Goal: Communication & Community: Answer question/provide support

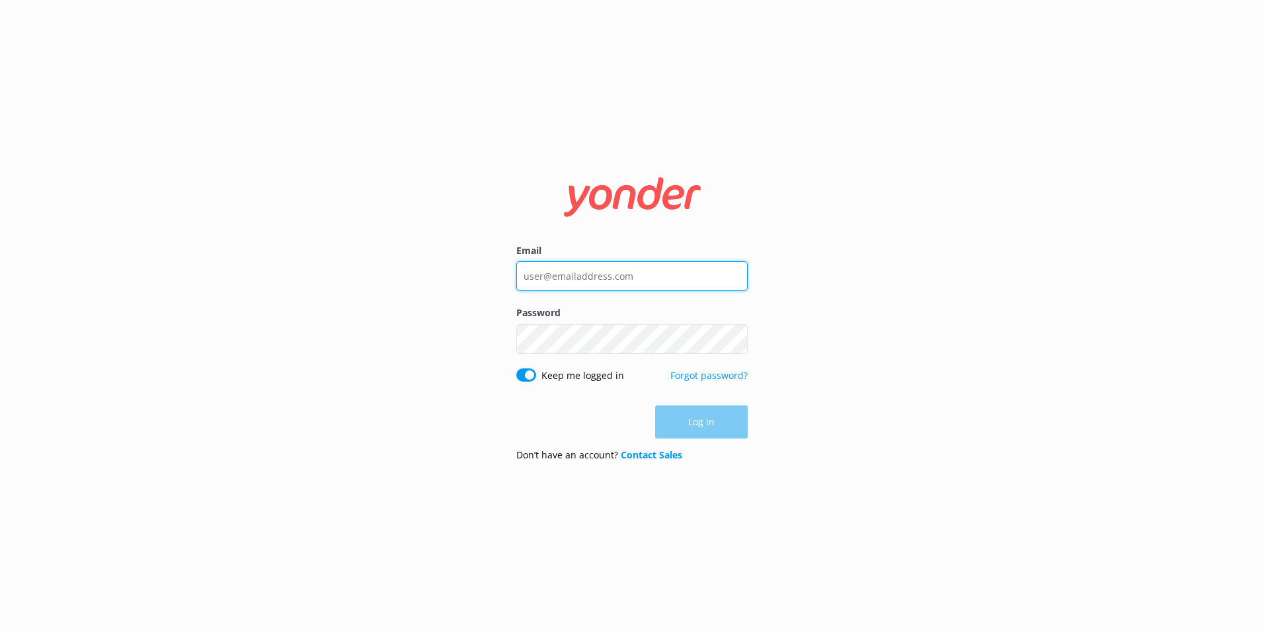
type input "[EMAIL_ADDRESS][DOMAIN_NAME]"
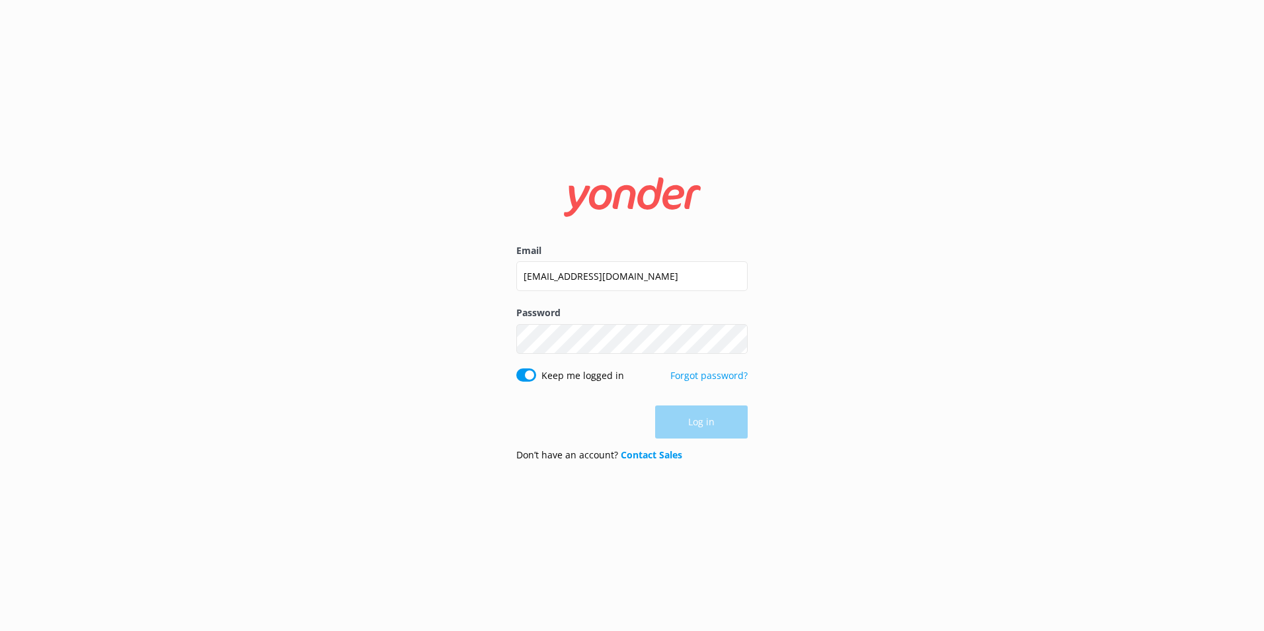
drag, startPoint x: 0, startPoint y: 0, endPoint x: 706, endPoint y: 416, distance: 819.6
click at [706, 416] on div "Log in" at bounding box center [631, 421] width 231 height 33
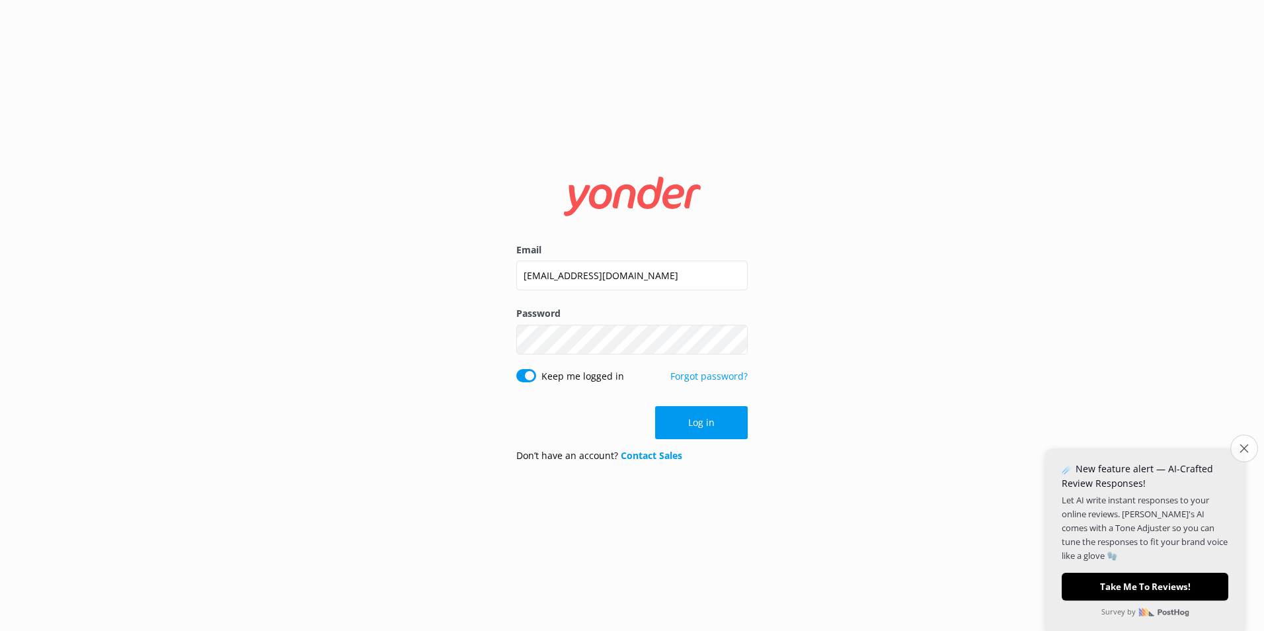
click at [1249, 448] on button "Close survey" at bounding box center [1244, 448] width 28 height 28
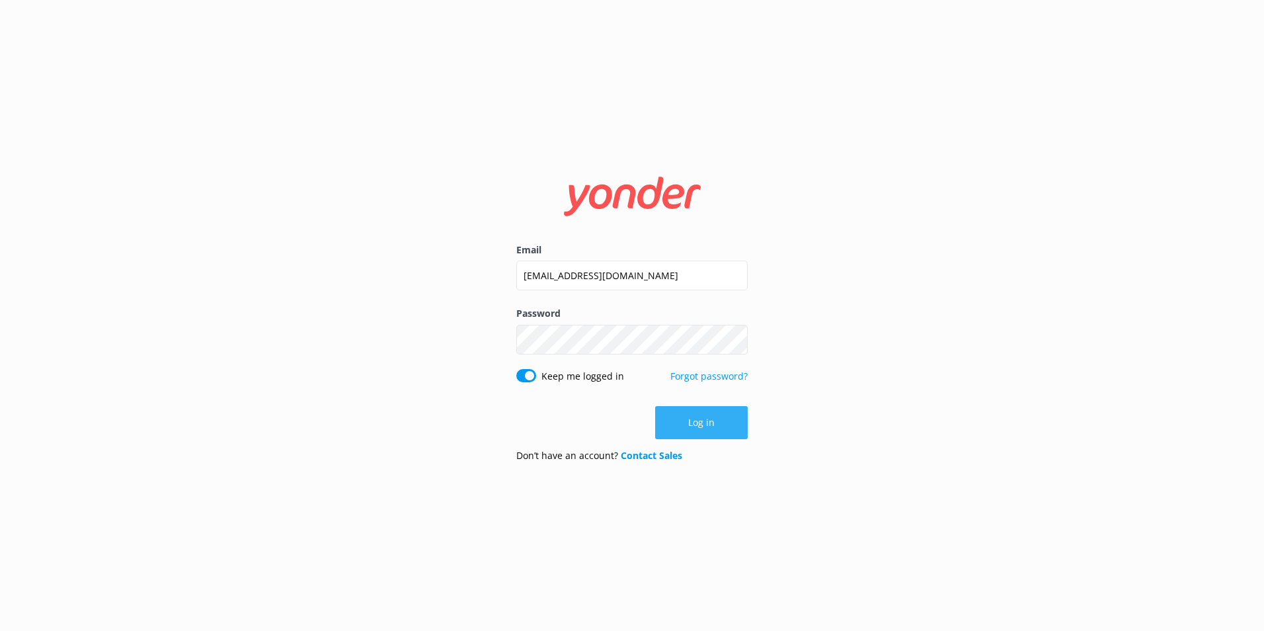
click at [705, 416] on button "Log in" at bounding box center [701, 422] width 93 height 33
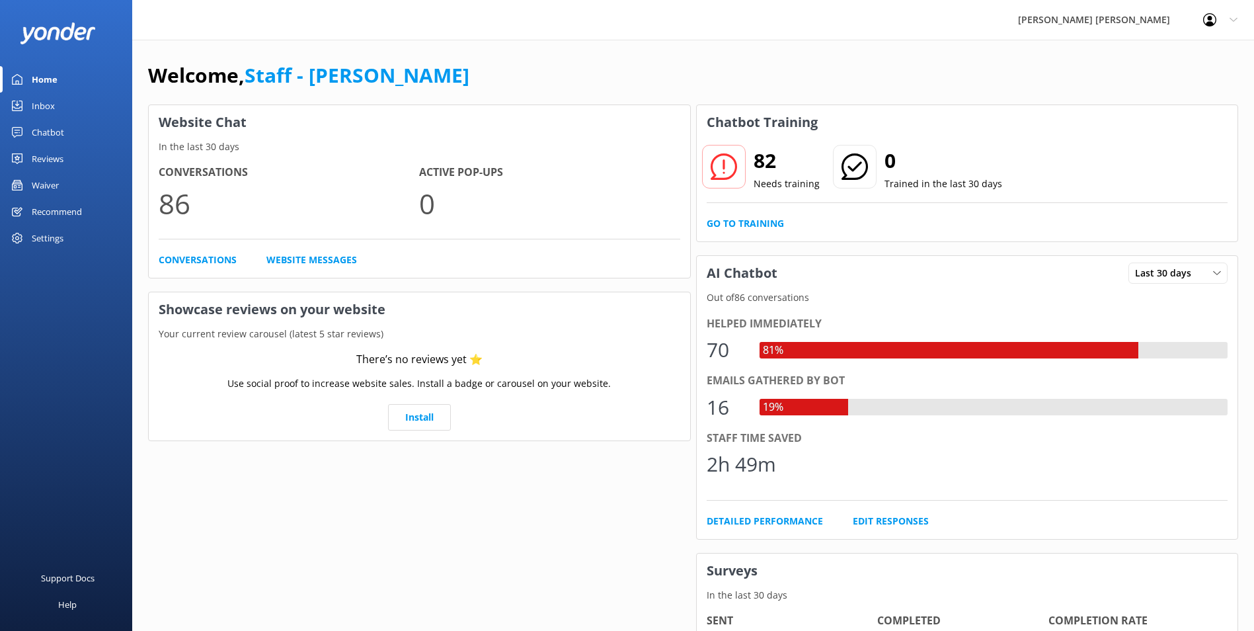
click at [54, 103] on div "Inbox" at bounding box center [43, 106] width 23 height 26
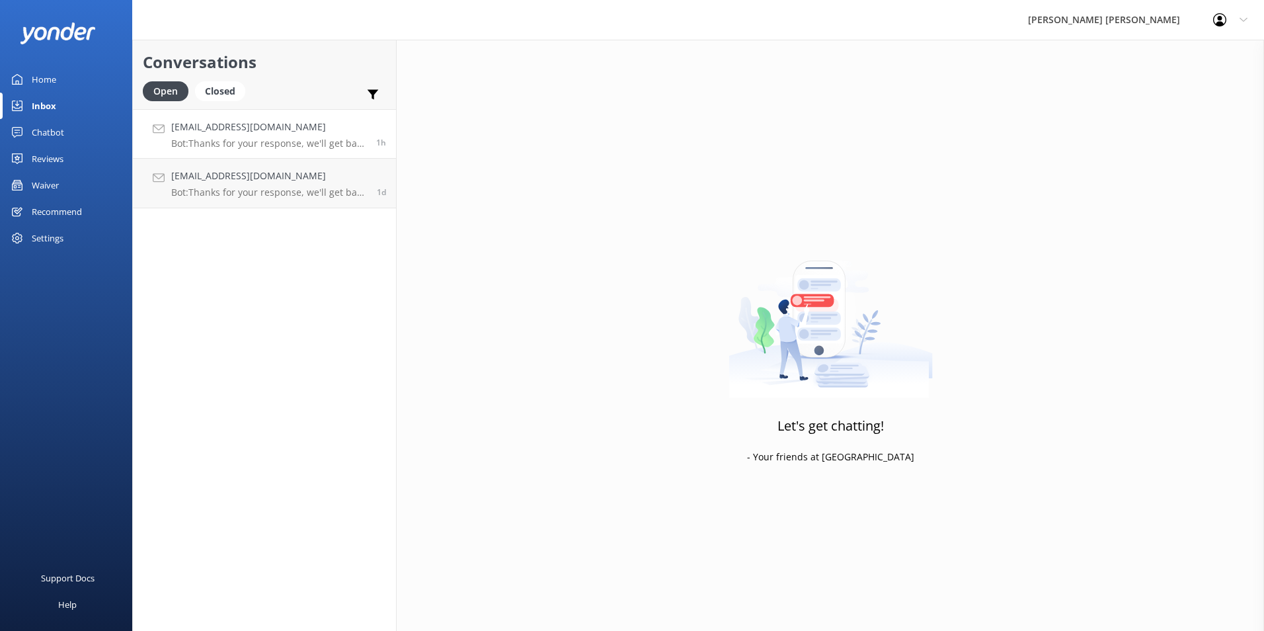
click at [286, 137] on div "[EMAIL_ADDRESS][DOMAIN_NAME] Bot: Thanks for your response, we'll get back to y…" at bounding box center [268, 134] width 195 height 28
